Goal: Information Seeking & Learning: Find specific fact

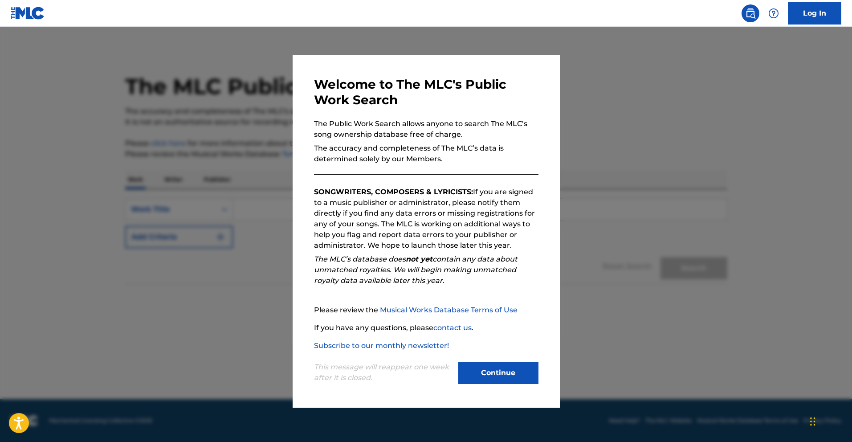
click at [496, 368] on button "Continue" at bounding box center [498, 373] width 80 height 22
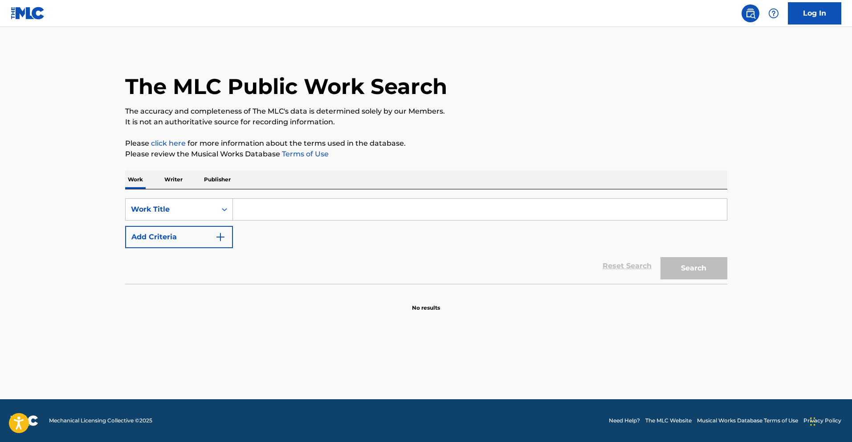
click at [345, 199] on input "Search Form" at bounding box center [480, 209] width 494 height 21
type input "L"
type input "Where do I begin love"
click at [661, 257] on button "Search" at bounding box center [694, 268] width 67 height 22
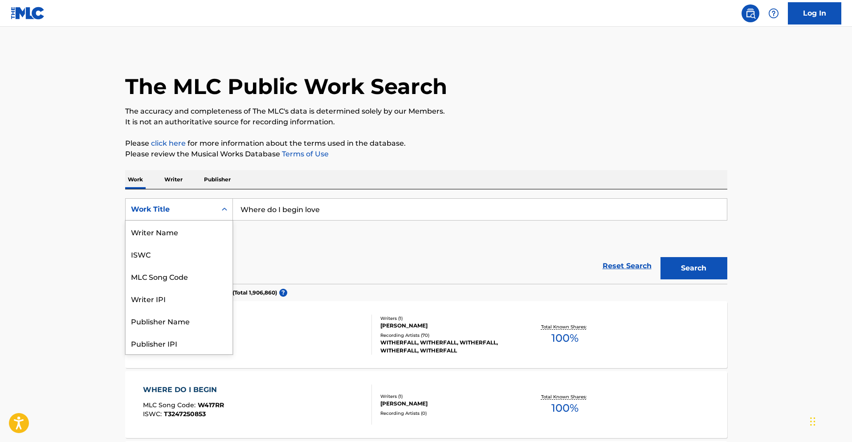
click at [204, 209] on div "Work Title" at bounding box center [171, 209] width 80 height 11
click at [201, 227] on div "Writer Name" at bounding box center [179, 231] width 107 height 22
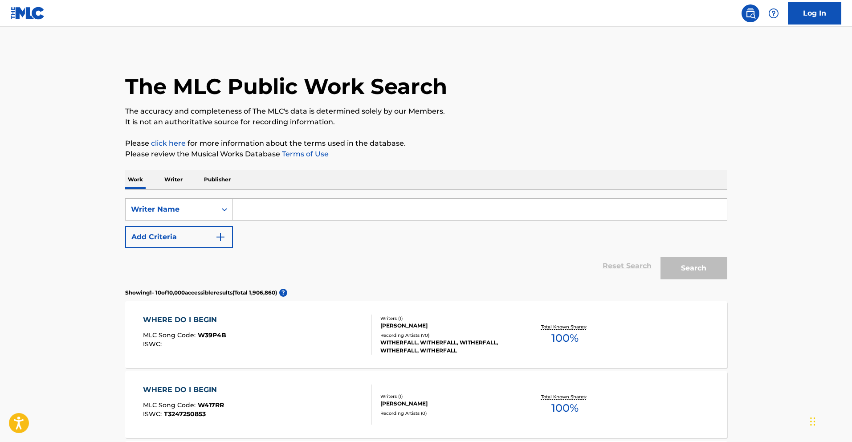
click at [301, 216] on input "Search Form" at bounding box center [480, 209] width 494 height 21
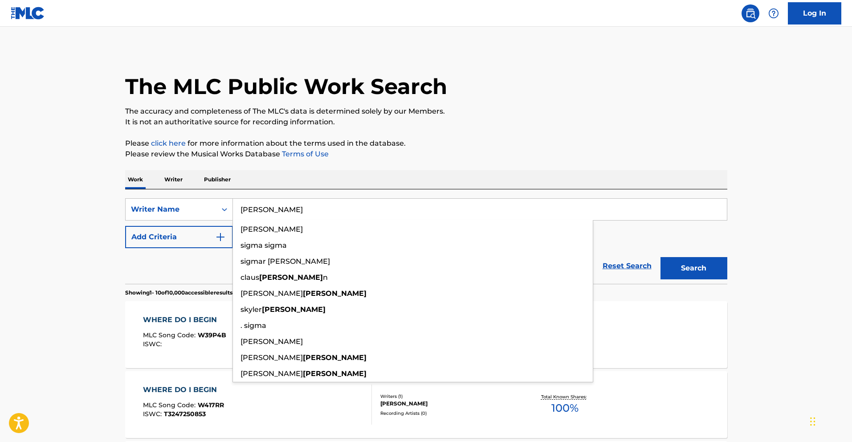
click at [661, 257] on button "Search" at bounding box center [694, 268] width 67 height 22
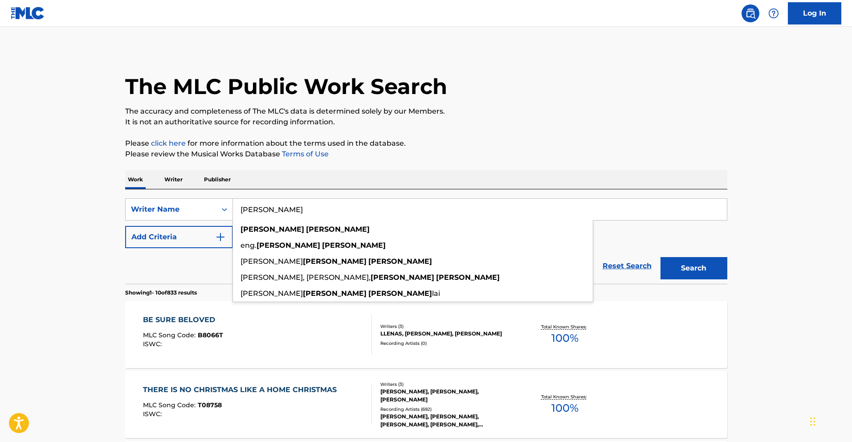
type input "[PERSON_NAME]"
click at [661, 257] on button "Search" at bounding box center [694, 268] width 67 height 22
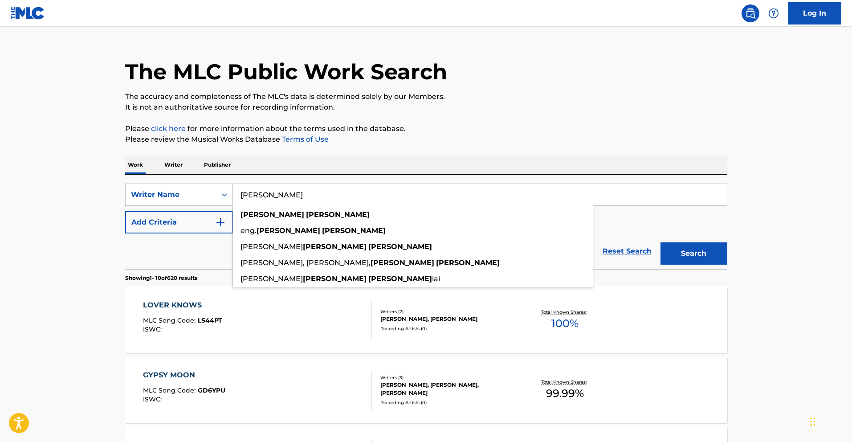
scroll to position [29, 0]
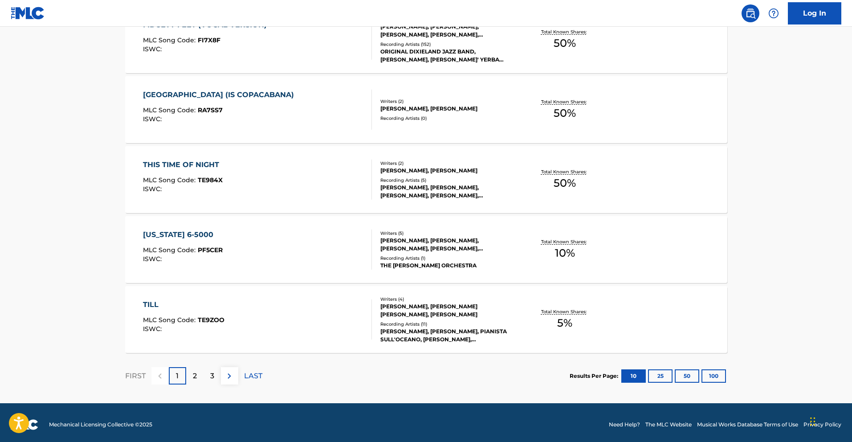
scroll to position [649, 0]
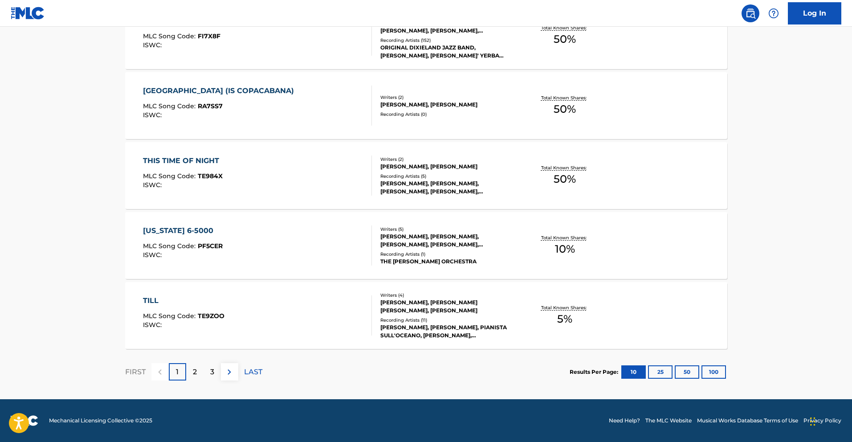
click at [194, 367] on p "2" at bounding box center [195, 372] width 4 height 11
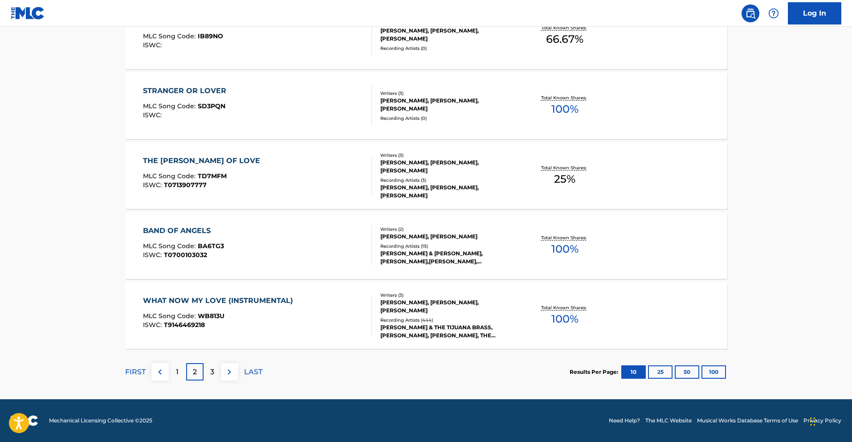
click at [213, 373] on p "3" at bounding box center [212, 372] width 4 height 11
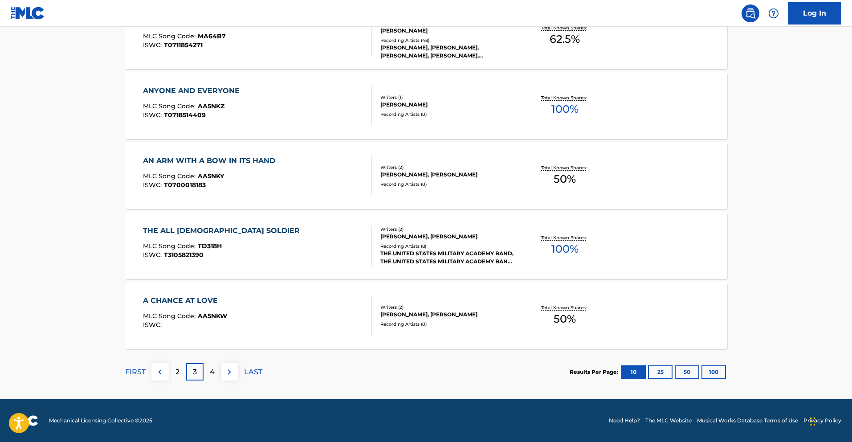
click at [214, 378] on div "4" at bounding box center [212, 371] width 17 height 17
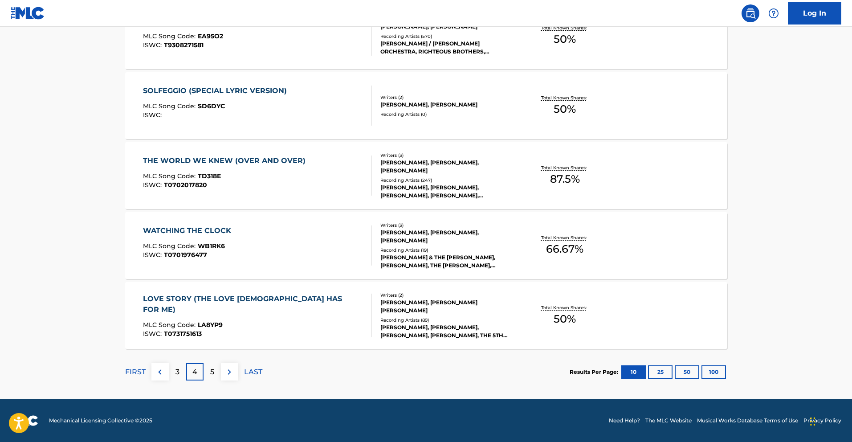
click at [273, 297] on div "LOVE STORY (THE LOVE [DEMOGRAPHIC_DATA] HAS FOR ME)" at bounding box center [253, 304] width 221 height 21
click at [213, 373] on p "5" at bounding box center [212, 372] width 4 height 11
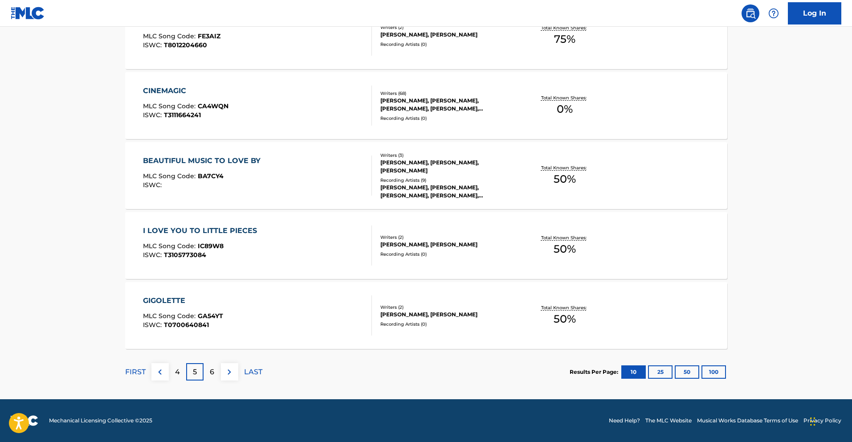
click at [180, 370] on div "4" at bounding box center [177, 371] width 17 height 17
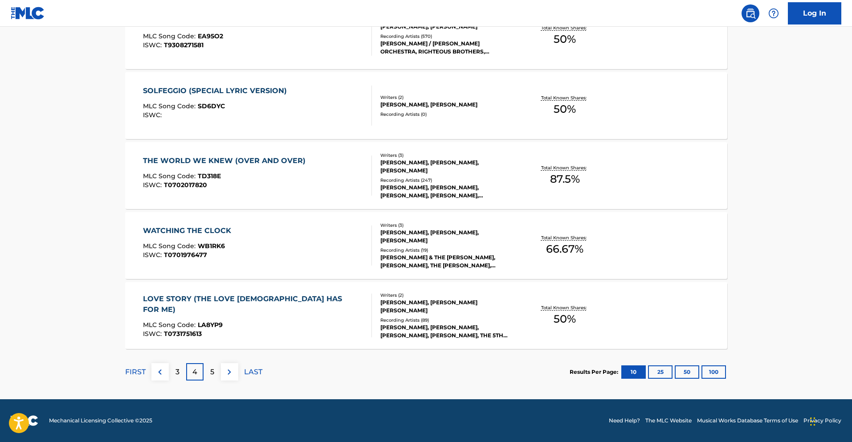
click at [268, 301] on div "LOVE STORY (THE LOVE [DEMOGRAPHIC_DATA] HAS FOR ME)" at bounding box center [253, 304] width 221 height 21
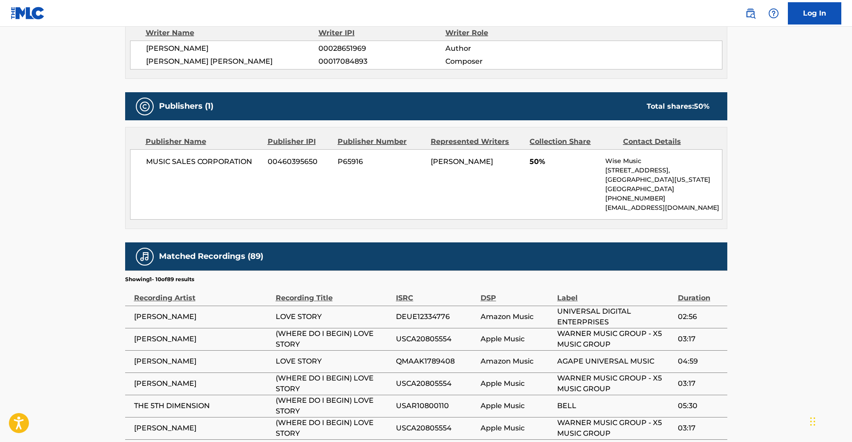
scroll to position [351, 0]
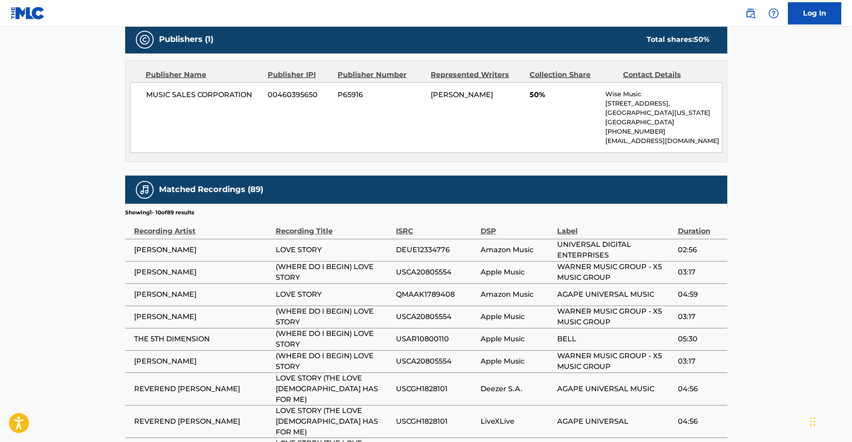
scroll to position [416, 0]
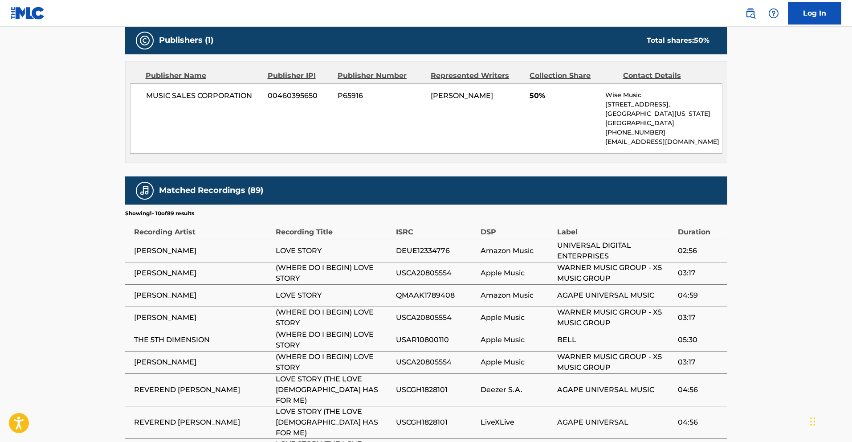
click at [359, 268] on span "(WHERE DO I BEGIN) LOVE STORY" at bounding box center [334, 272] width 116 height 21
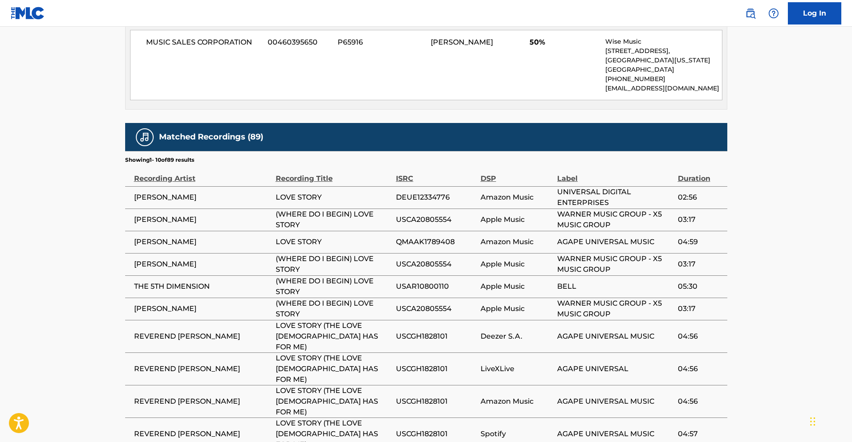
scroll to position [470, 0]
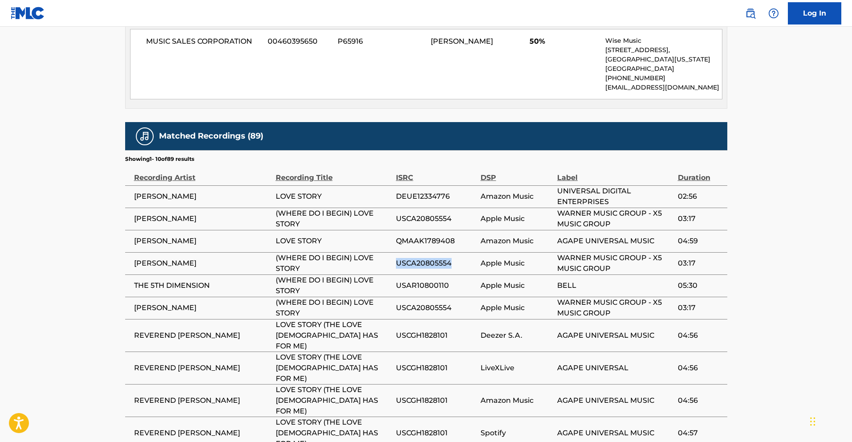
drag, startPoint x: 455, startPoint y: 268, endPoint x: 398, endPoint y: 260, distance: 57.5
click at [398, 260] on span "USCA20805554" at bounding box center [436, 263] width 80 height 11
copy span "USCA20805554"
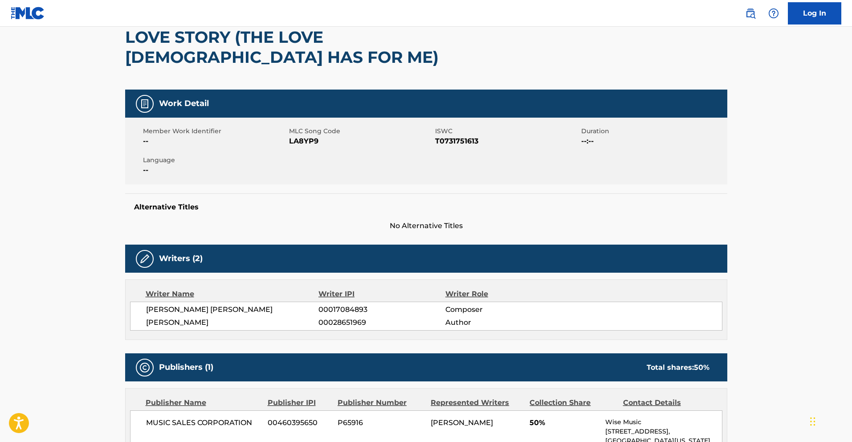
scroll to position [80, 0]
